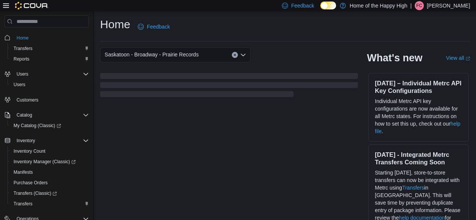
click at [5, 6] on icon at bounding box center [6, 6] width 6 height 6
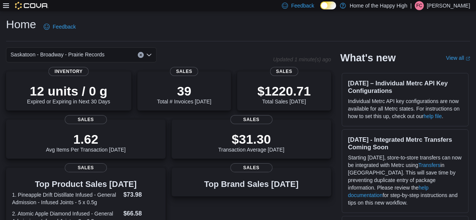
click at [5, 6] on icon at bounding box center [6, 6] width 6 height 6
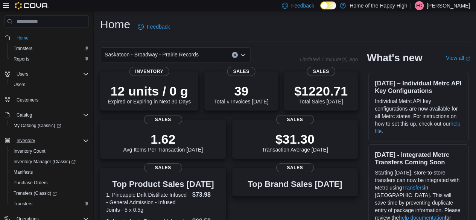
scroll to position [102, 0]
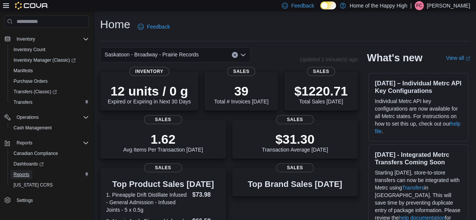
click at [21, 171] on span "Reports" at bounding box center [22, 174] width 16 height 6
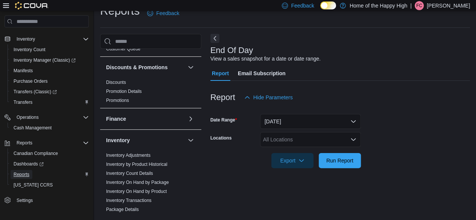
scroll to position [103, 0]
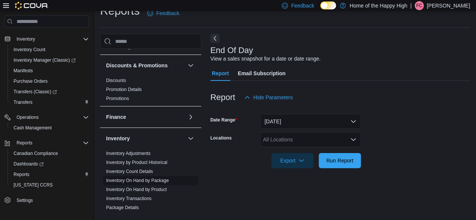
click at [162, 181] on link "Inventory On Hand by Package" at bounding box center [137, 180] width 63 height 5
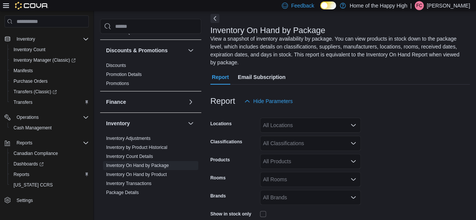
scroll to position [34, 0]
click at [312, 117] on div "All Locations" at bounding box center [310, 124] width 101 height 15
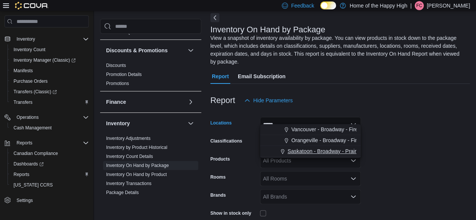
type input "*****"
click at [304, 150] on span "Saskatoon - Broadway - Prairie Records" at bounding box center [334, 151] width 94 height 8
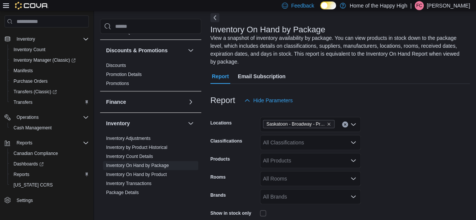
click at [409, 84] on div at bounding box center [339, 88] width 259 height 9
click at [292, 136] on div "All Classifications" at bounding box center [310, 142] width 101 height 15
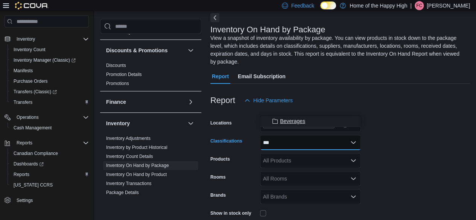
type input "***"
click at [289, 120] on span "Beverages" at bounding box center [292, 121] width 25 height 8
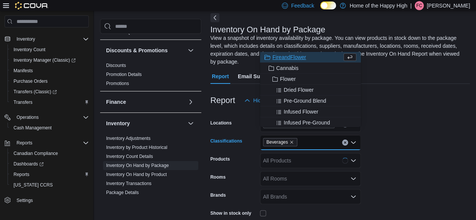
click at [408, 134] on form "Locations [GEOGRAPHIC_DATA] - [GEOGRAPHIC_DATA] - Prairie Records Classificatio…" at bounding box center [339, 181] width 259 height 147
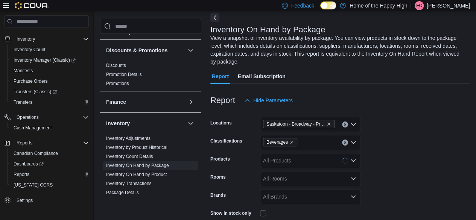
scroll to position [76, 0]
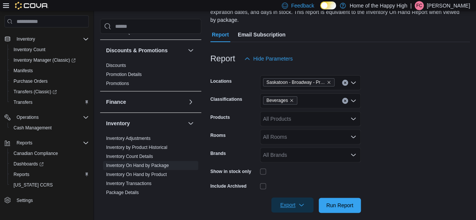
click at [300, 200] on span "Export" at bounding box center [292, 204] width 33 height 15
click at [300, 155] on span "Export to Excel" at bounding box center [293, 152] width 34 height 6
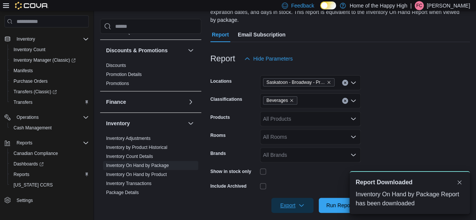
scroll to position [0, 0]
click at [459, 183] on button "Dismiss toast" at bounding box center [459, 181] width 9 height 9
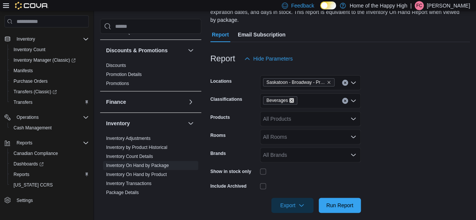
click at [290, 99] on icon "Remove Beverages from selection in this group" at bounding box center [291, 100] width 3 height 3
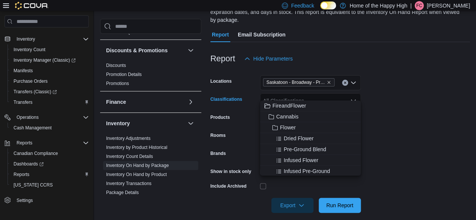
click at [294, 93] on div "All Classifications Combo box. Selected. Combo box input. All Classifications. …" at bounding box center [310, 100] width 101 height 15
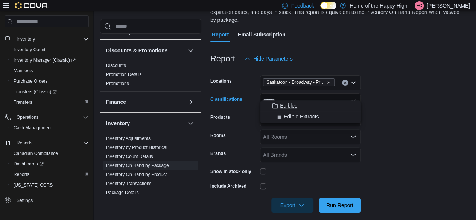
type input "******"
click at [289, 106] on span "Edibles" at bounding box center [288, 106] width 17 height 8
click at [383, 112] on form "Locations [GEOGRAPHIC_DATA] - [GEOGRAPHIC_DATA] - Prairie Records Classificatio…" at bounding box center [339, 139] width 259 height 147
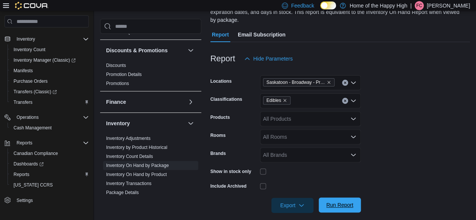
click at [346, 201] on span "Run Report" at bounding box center [339, 205] width 27 height 8
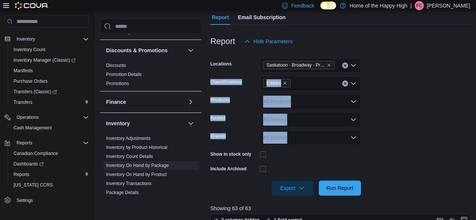
drag, startPoint x: 472, startPoint y: 59, endPoint x: 464, endPoint y: 121, distance: 62.2
click at [464, 121] on form "Locations [GEOGRAPHIC_DATA] - [GEOGRAPHIC_DATA] - Prairie Records Classificatio…" at bounding box center [341, 122] width 262 height 147
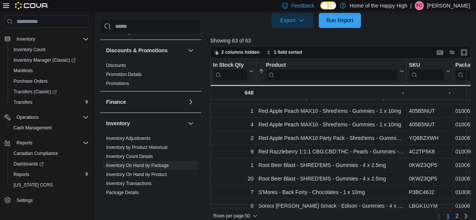
scroll to position [571, 0]
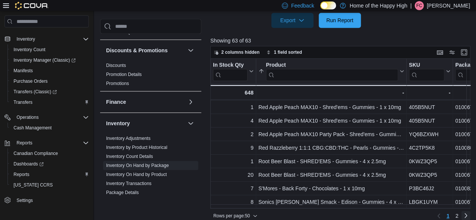
click at [470, 211] on link "Next page" at bounding box center [465, 215] width 9 height 9
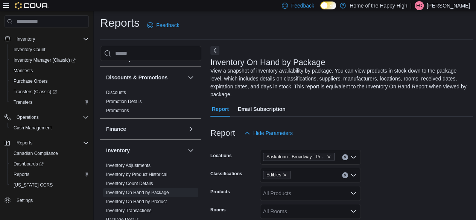
scroll to position [0, 0]
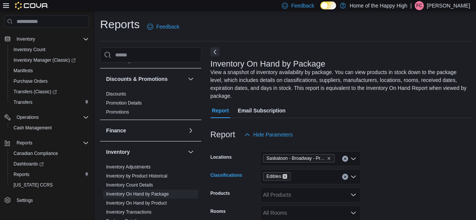
click at [282, 174] on icon "Remove Edibles from selection in this group" at bounding box center [284, 176] width 5 height 5
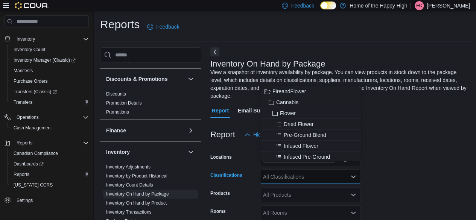
click at [282, 169] on div "All Classifications" at bounding box center [310, 176] width 101 height 15
click at [436, 159] on form "Locations [GEOGRAPHIC_DATA] - [GEOGRAPHIC_DATA] - Prairie Records Classificatio…" at bounding box center [341, 215] width 262 height 147
